Goal: Book appointment/travel/reservation

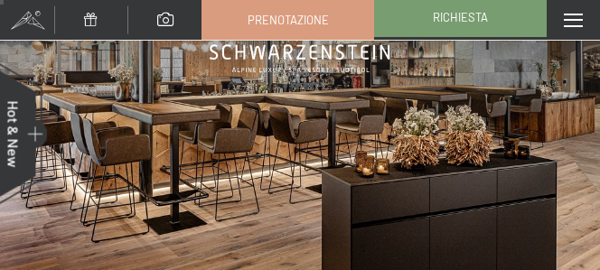
click at [420, 22] on link "Richiesta" at bounding box center [460, 17] width 171 height 38
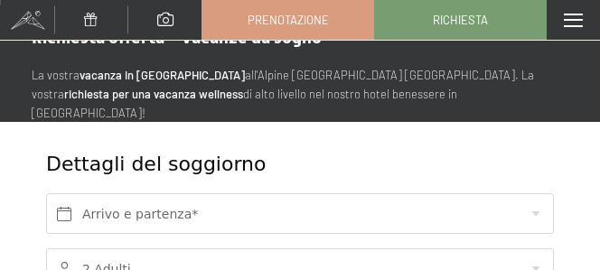
scroll to position [181, 0]
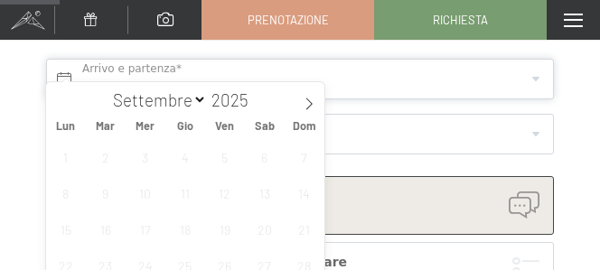
click at [213, 59] on input "text" at bounding box center [300, 79] width 508 height 41
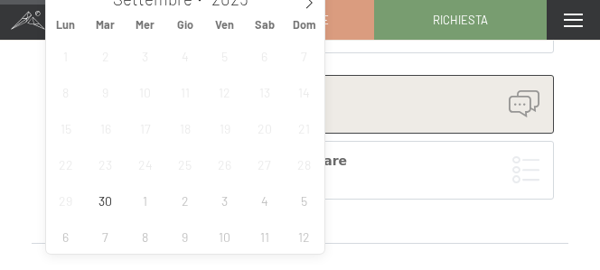
scroll to position [271, 0]
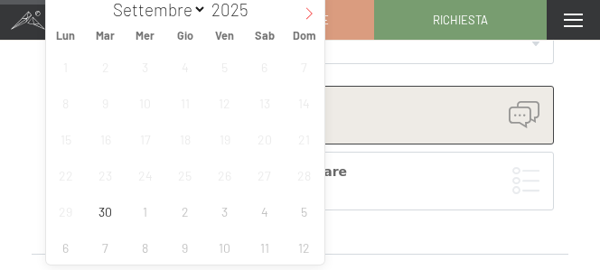
click at [304, 11] on icon at bounding box center [309, 13] width 13 height 13
select select "9"
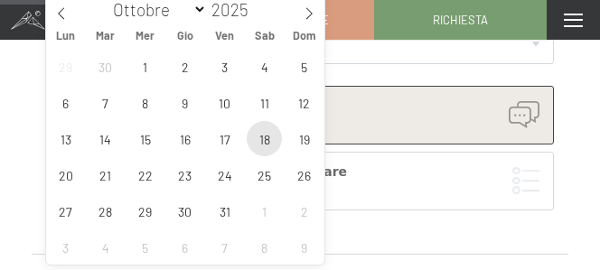
click at [263, 138] on span "18" at bounding box center [264, 138] width 35 height 35
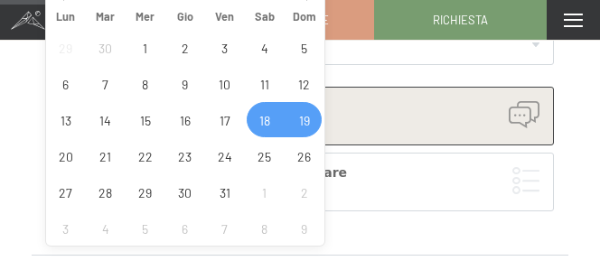
click at [304, 118] on span "19" at bounding box center [303, 119] width 35 height 35
type input "[DATE] - [DATE]"
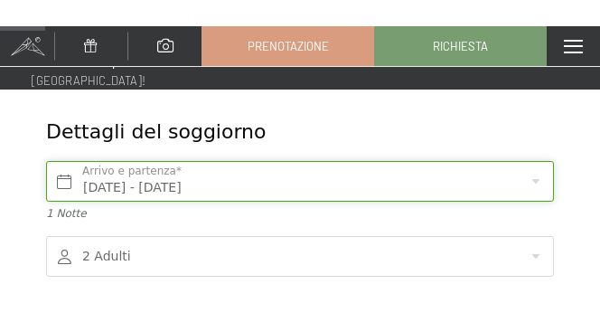
scroll to position [195, 0]
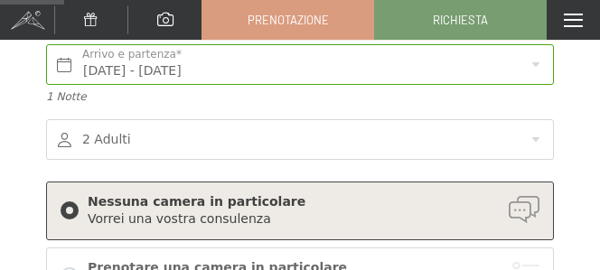
click at [246, 120] on div at bounding box center [300, 139] width 508 height 41
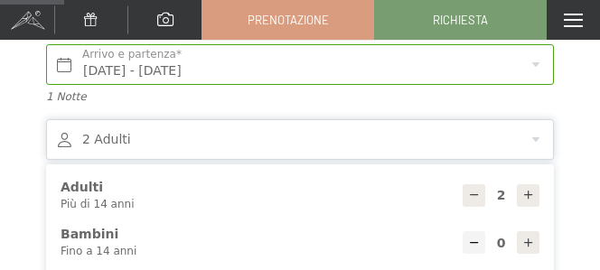
click at [530, 189] on icon at bounding box center [528, 195] width 13 height 13
type input "3"
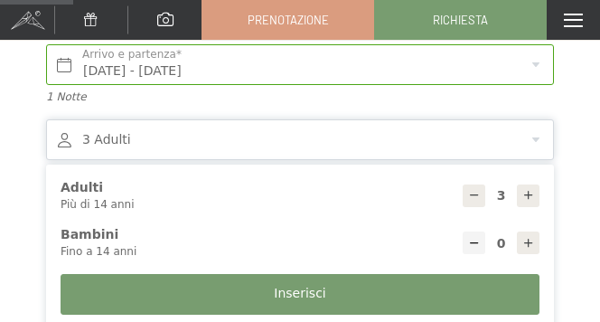
scroll to position [286, 0]
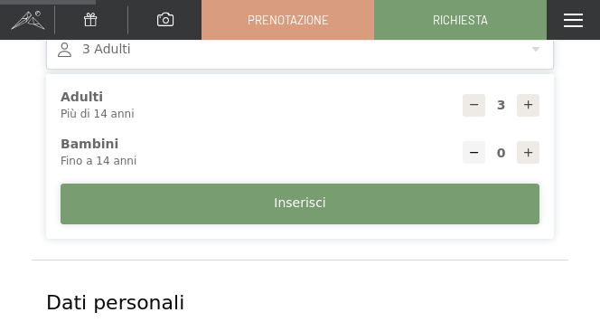
click at [304, 194] on span "Inserisci" at bounding box center [300, 203] width 52 height 18
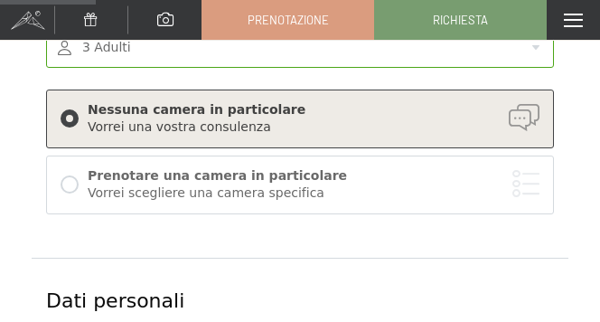
scroll to position [466, 0]
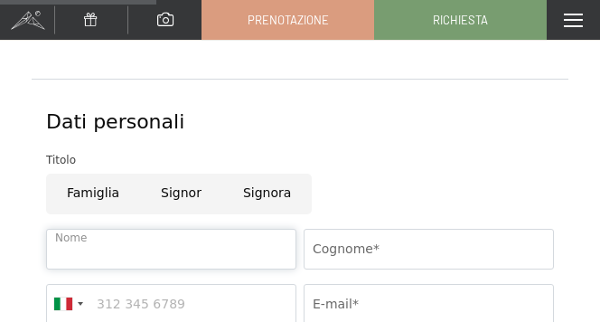
click at [146, 229] on input "Nome" at bounding box center [171, 249] width 250 height 41
type input "[PERSON_NAME]"
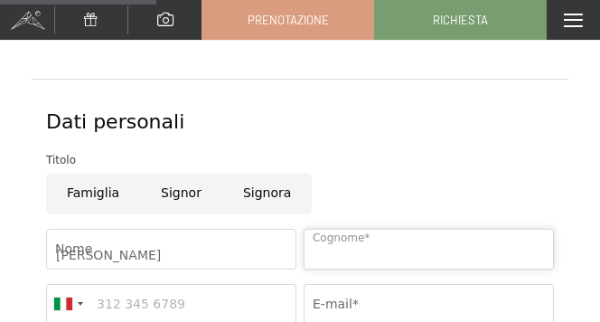
type input "Ramazzina"
type input "3397514959"
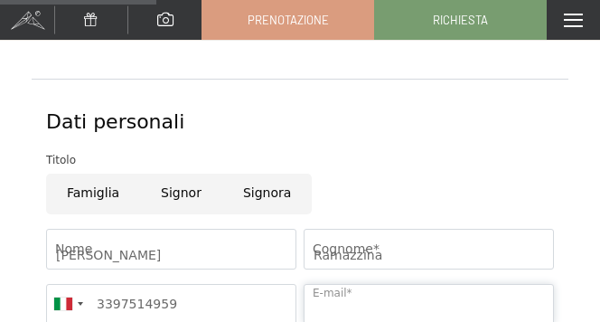
type input "[EMAIL_ADDRESS][DOMAIN_NAME]"
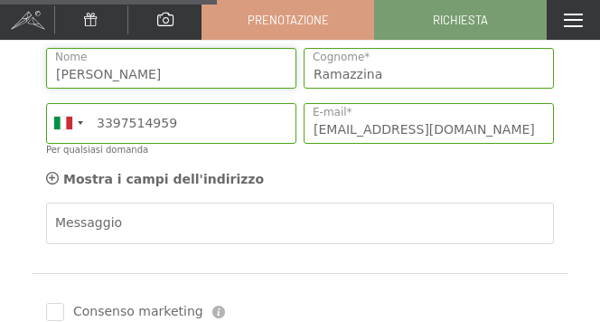
scroll to position [647, 0]
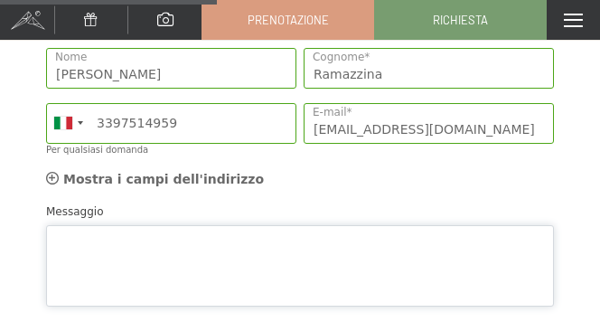
click at [220, 203] on div "Messaggio" at bounding box center [300, 254] width 508 height 104
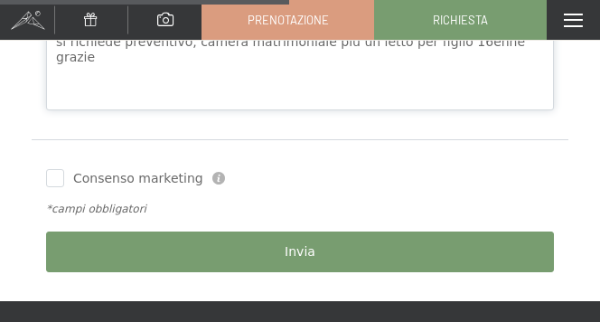
scroll to position [918, 0]
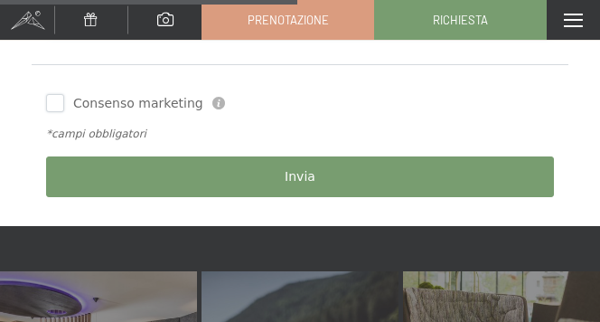
type textarea "si richiede preventivo, camera matrimoniale piu un letto per figlio 16enne graz…"
click at [59, 94] on input "Consenso marketing" at bounding box center [55, 103] width 18 height 18
checkbox input "true"
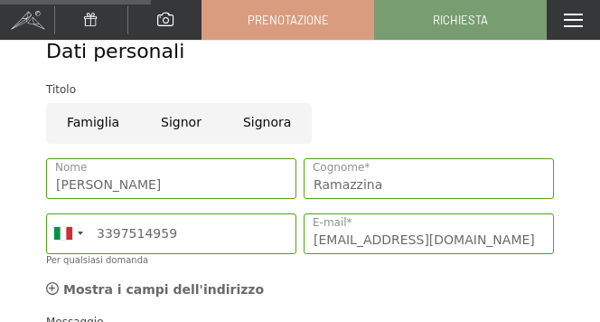
scroll to position [647, 0]
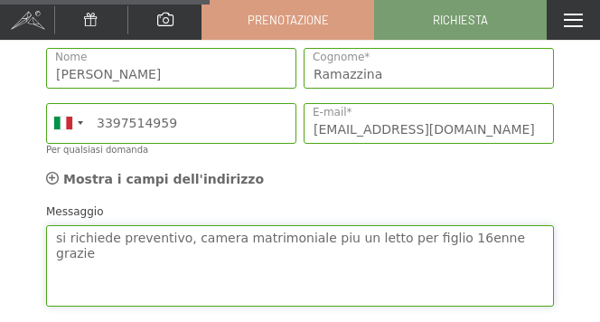
click at [181, 225] on textarea "si richiede preventivo, camera matrimoniale piu un letto per figlio 16enne graz…" at bounding box center [300, 265] width 508 height 81
click at [436, 225] on textarea "si richiede preventivo, per una camera matrimoniale piu un letto per figlio 16e…" at bounding box center [300, 265] width 508 height 81
click at [177, 237] on textarea "si richiede preventivo, per una camera matrimoniale piu un letto per nostro fig…" at bounding box center [300, 265] width 508 height 81
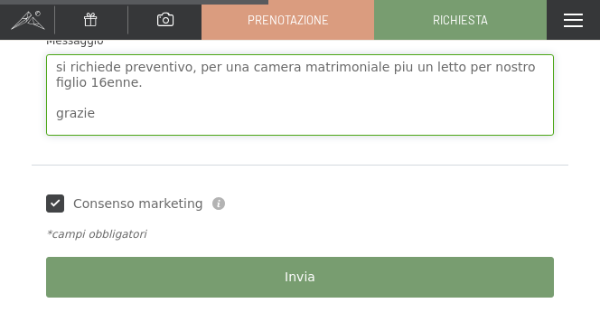
scroll to position [828, 0]
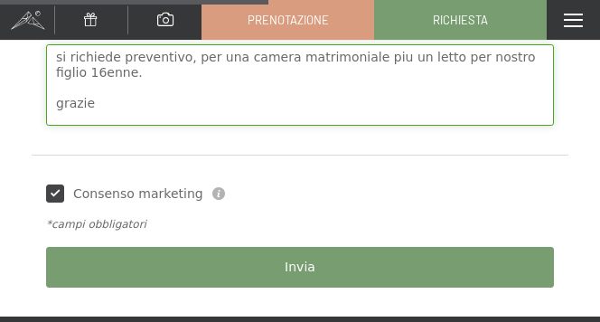
type textarea "si richiede preventivo, per una camera matrimoniale piu un letto per nostro fig…"
click at [318, 249] on button "Invia" at bounding box center [300, 267] width 508 height 41
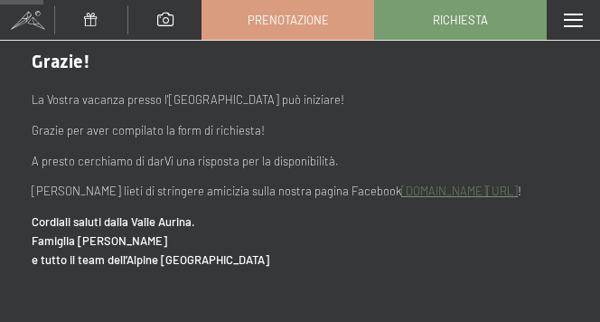
scroll to position [90, 0]
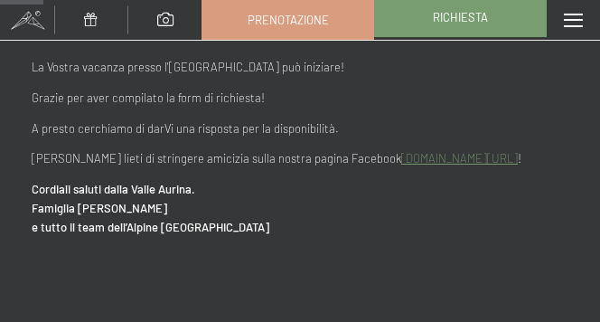
click at [447, 18] on span "Richiesta" at bounding box center [460, 17] width 55 height 16
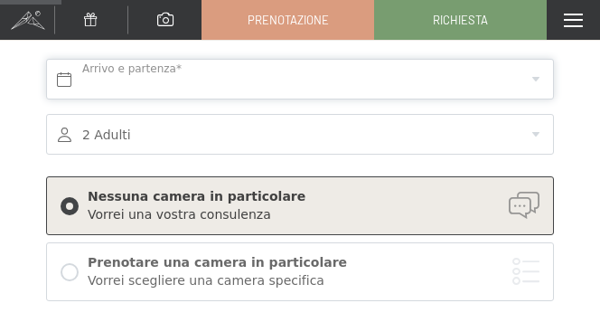
click at [134, 59] on input "text" at bounding box center [300, 79] width 508 height 41
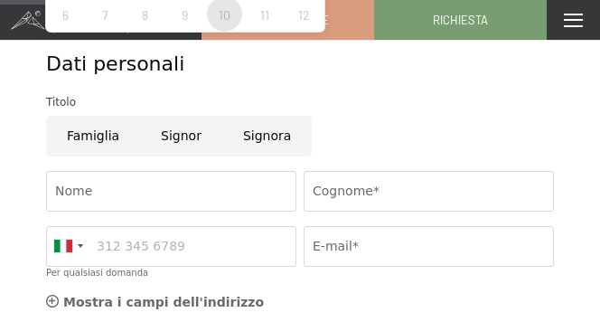
scroll to position [542, 0]
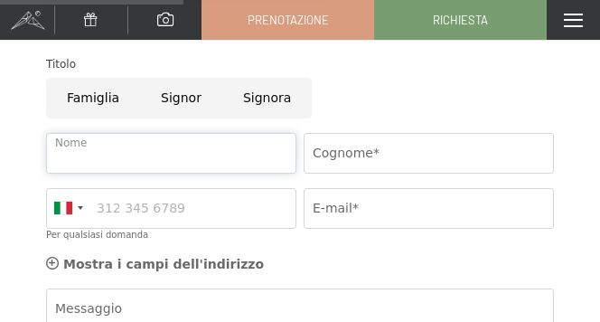
click at [245, 139] on input "Nome" at bounding box center [171, 153] width 250 height 41
type input "[PERSON_NAME]"
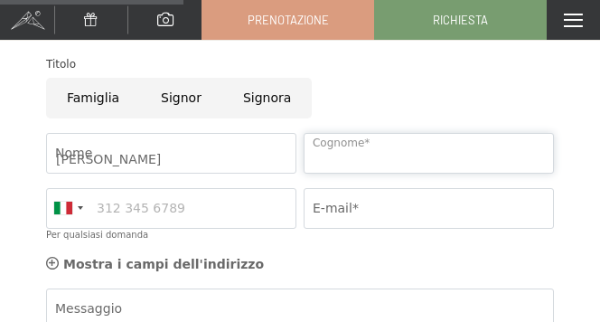
type input "Ramazzina"
type input "3397514959"
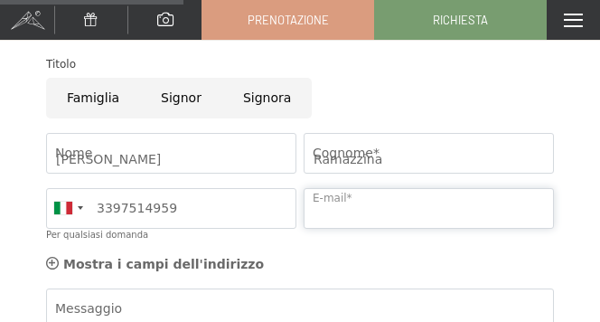
type input "[EMAIL_ADDRESS][DOMAIN_NAME]"
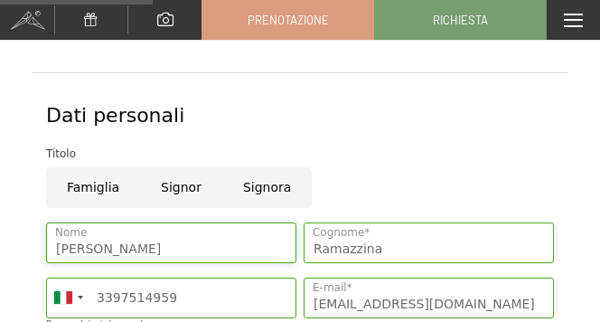
scroll to position [452, 0]
